Goal: Task Accomplishment & Management: Manage account settings

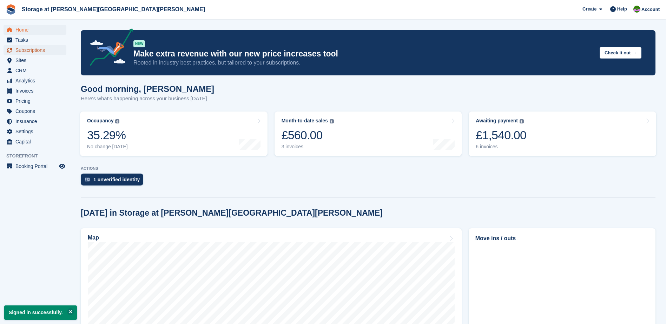
click at [35, 48] on span "Subscriptions" at bounding box center [36, 50] width 42 height 10
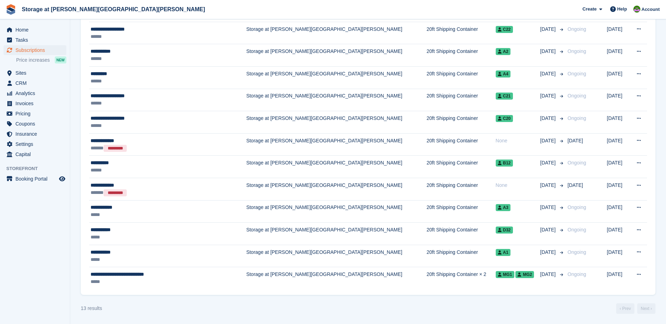
scroll to position [196, 0]
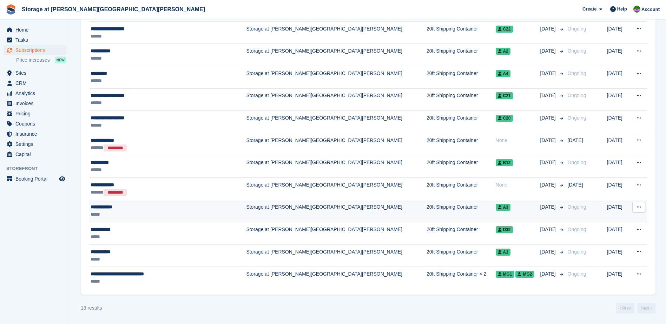
click at [246, 209] on td "Storage at [PERSON_NAME][GEOGRAPHIC_DATA][PERSON_NAME]" at bounding box center [336, 211] width 180 height 22
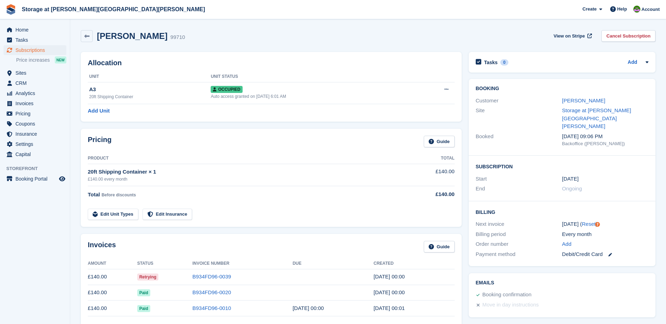
scroll to position [70, 0]
